Goal: Task Accomplishment & Management: Manage account settings

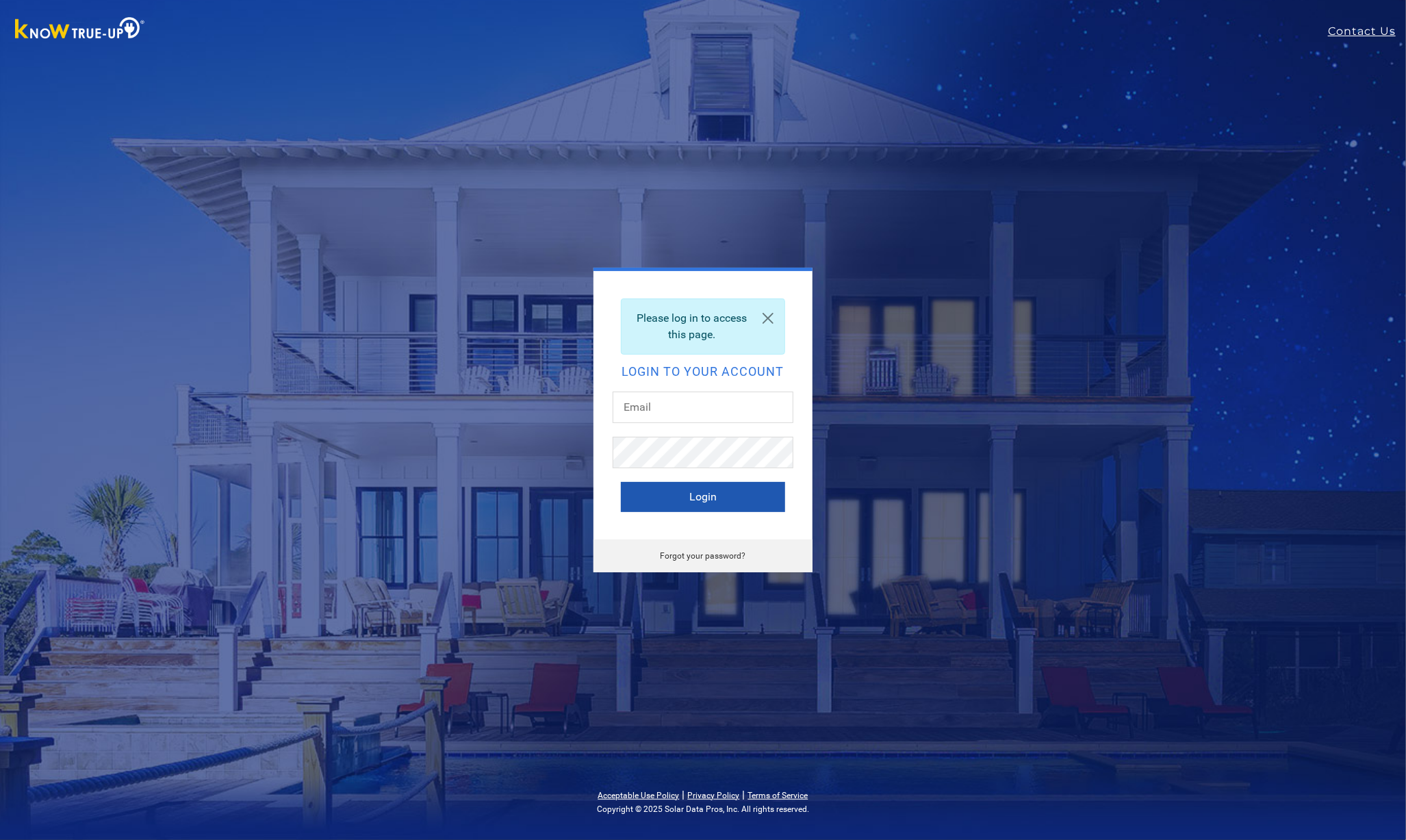
type input "ericsaff@gmail.com"
click at [674, 498] on button "Login" at bounding box center [703, 497] width 164 height 30
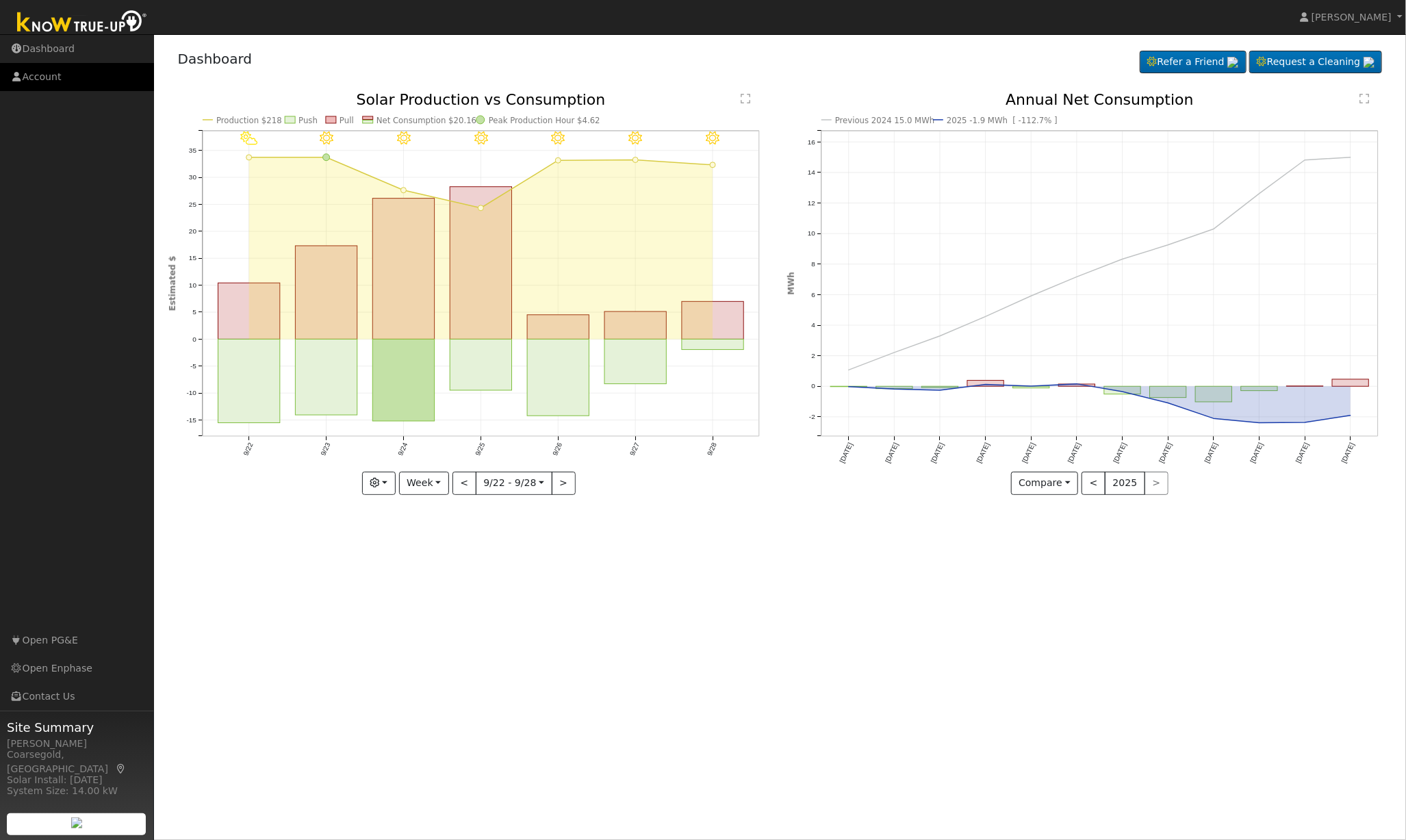
click at [30, 77] on link "Account" at bounding box center [77, 77] width 154 height 28
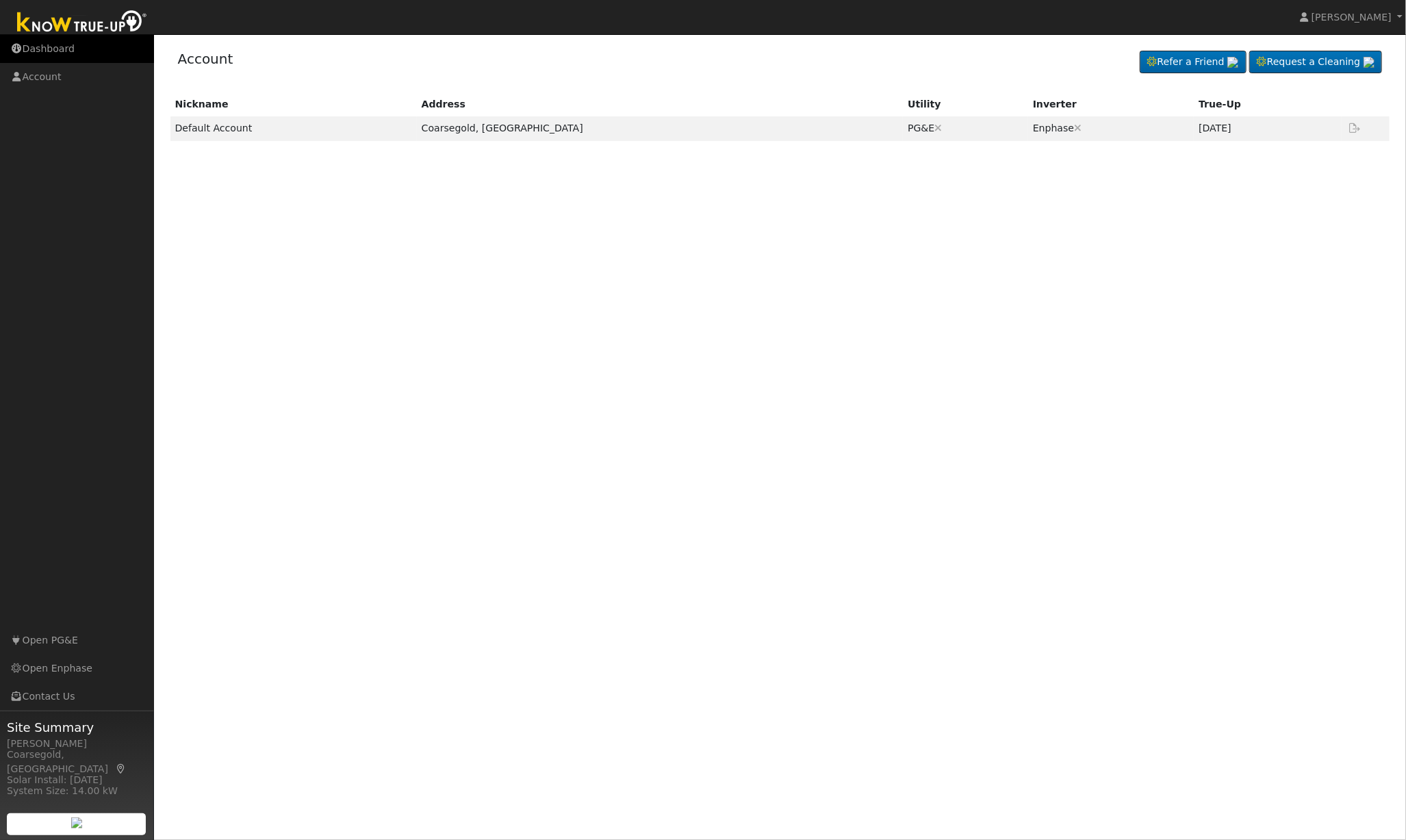
click at [77, 43] on link "Dashboard" at bounding box center [77, 49] width 154 height 28
